Goal: Find specific page/section: Find specific page/section

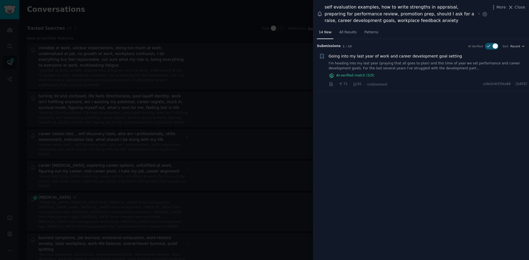
click at [519, 7] on span "Close" at bounding box center [519, 7] width 10 height 6
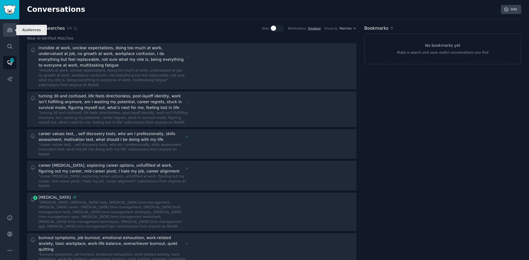
click at [9, 31] on icon "Sidebar" at bounding box center [10, 30] width 6 height 6
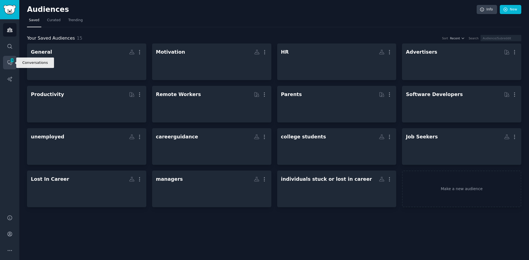
click at [12, 60] on span "232" at bounding box center [12, 60] width 5 height 4
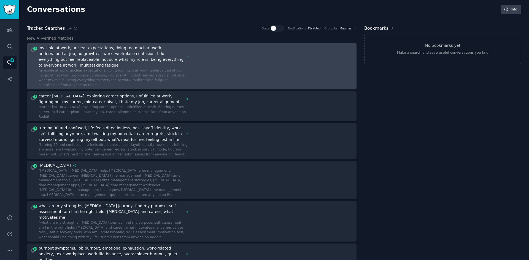
click at [208, 68] on div at bounding box center [275, 66] width 158 height 42
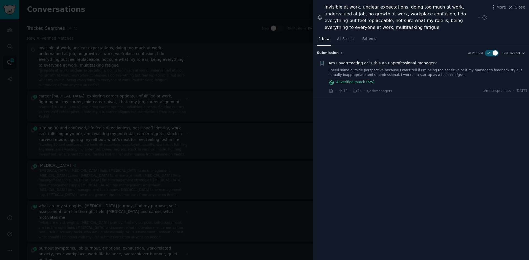
click at [115, 85] on div at bounding box center [264, 130] width 529 height 260
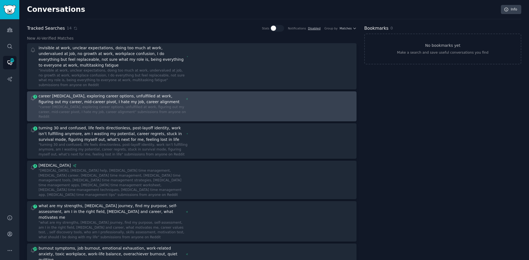
click at [116, 93] on div "career [MEDICAL_DATA], exploring career options, unfulfilled at work, figuring …" at bounding box center [111, 99] width 145 height 12
